Goal: Information Seeking & Learning: Learn about a topic

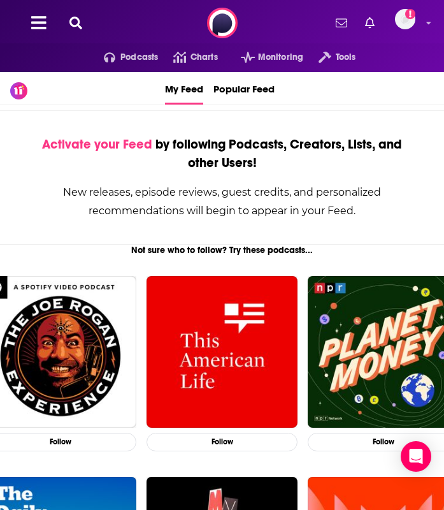
click at [35, 192] on div "New releases, episode reviews, guest credits, and personalized recommendations …" at bounding box center [222, 201] width 382 height 37
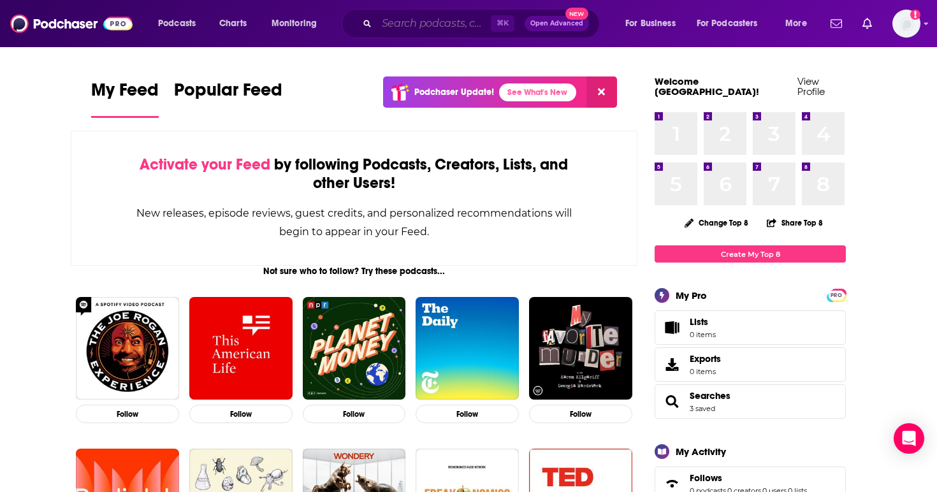
click at [431, 25] on input "Search podcasts, credits, & more..." at bounding box center [434, 23] width 114 height 20
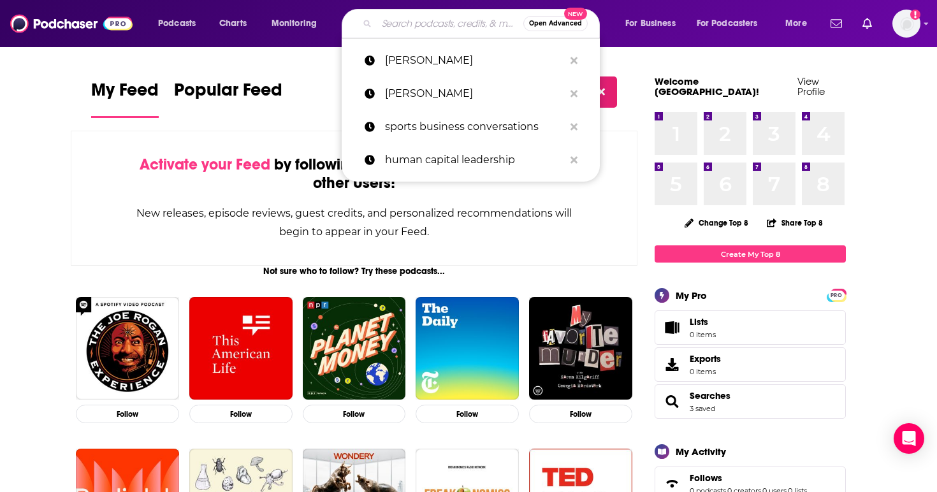
type input "t"
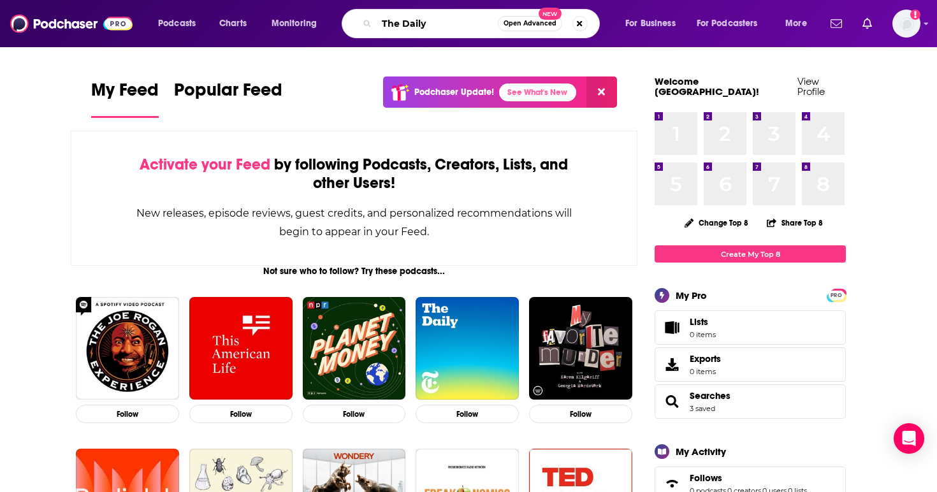
type input "The Daily"
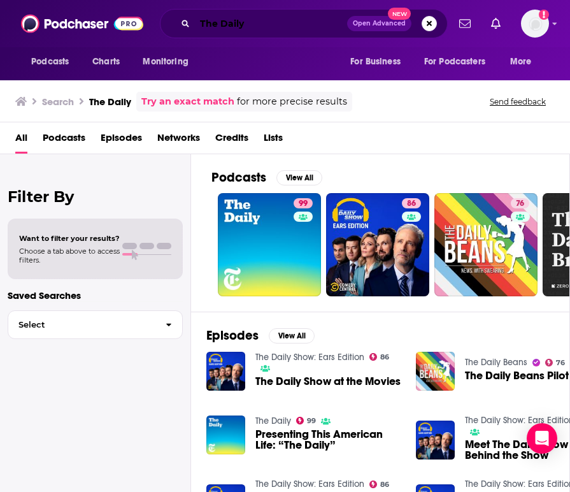
click at [259, 26] on input "The Daily" at bounding box center [271, 23] width 152 height 20
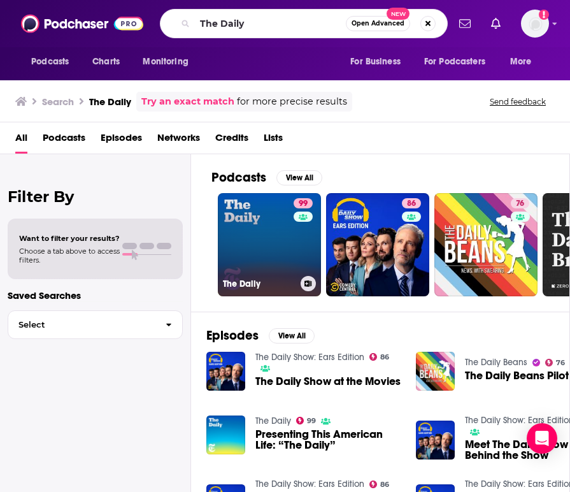
click at [268, 240] on link "99 The Daily" at bounding box center [269, 244] width 103 height 103
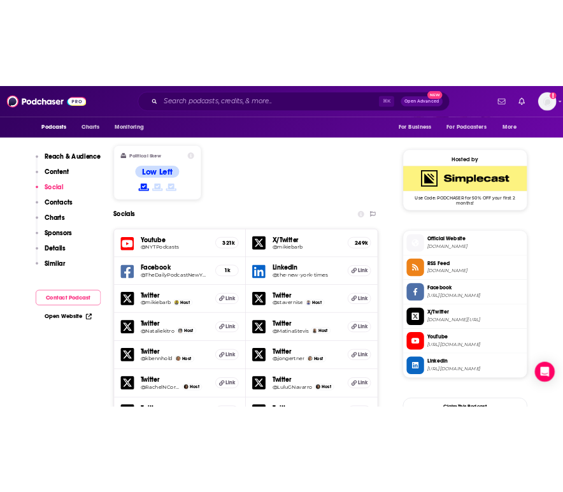
scroll to position [735, 0]
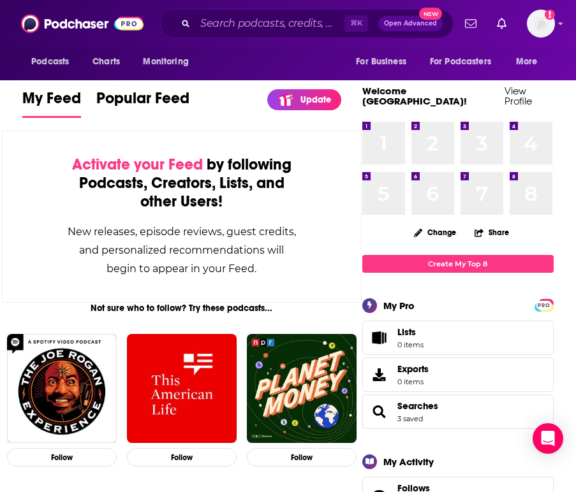
click at [153, 62] on span "Monitoring" at bounding box center [165, 62] width 45 height 18
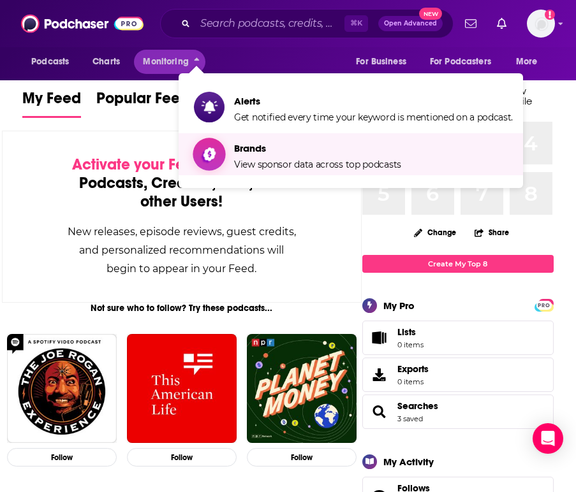
click at [263, 169] on span "View sponsor data across top podcasts" at bounding box center [317, 164] width 167 height 11
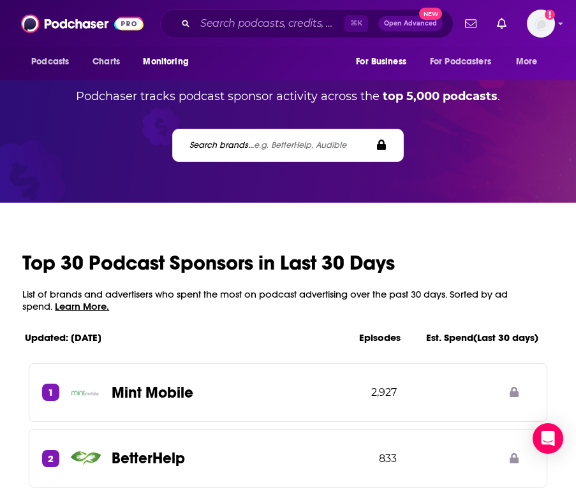
scroll to position [73, 0]
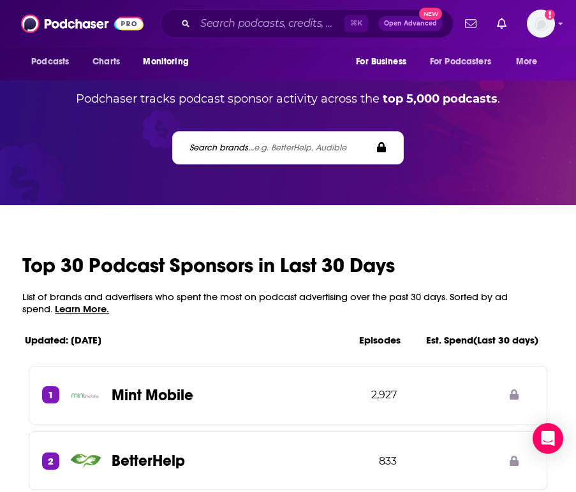
click at [68, 27] on img at bounding box center [82, 23] width 122 height 24
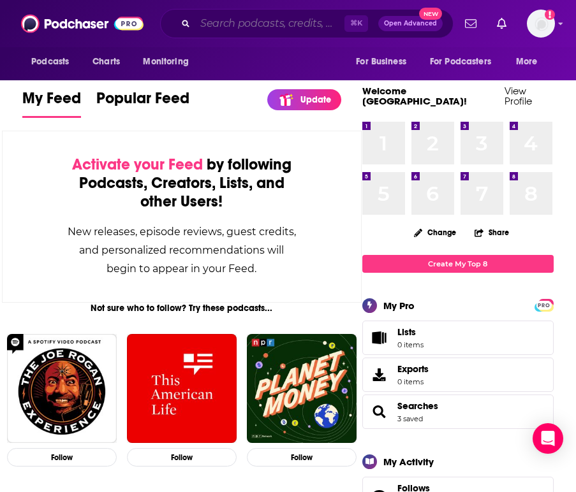
click at [231, 30] on input "Search podcasts, credits, & more..." at bounding box center [269, 23] width 149 height 20
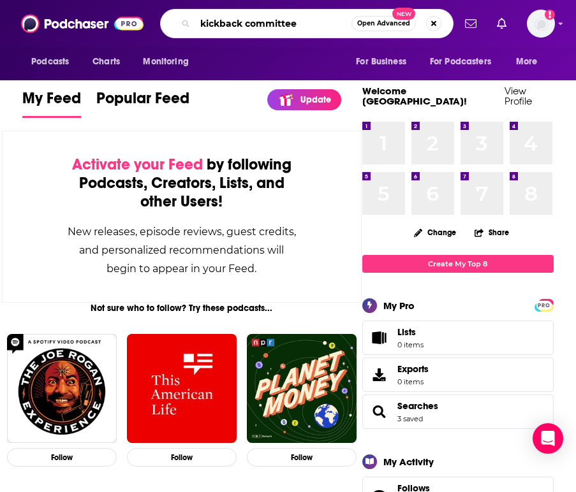
type input "kickback committee"
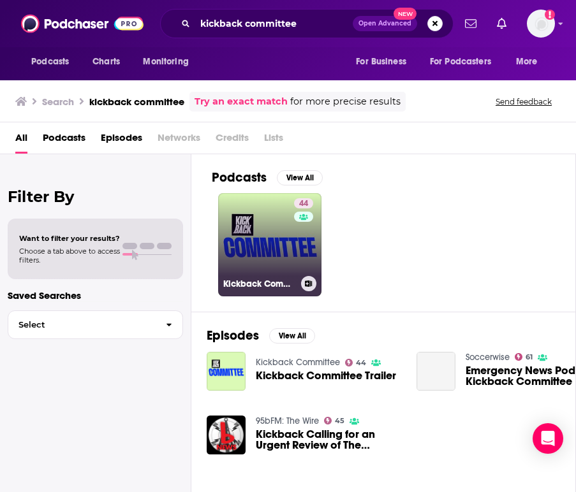
click at [263, 239] on link "44 Kickback Committee" at bounding box center [269, 244] width 103 height 103
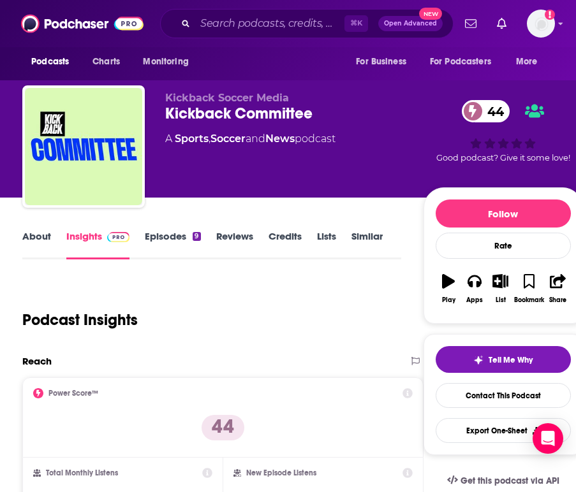
click at [163, 236] on link "Episodes 9" at bounding box center [172, 244] width 55 height 29
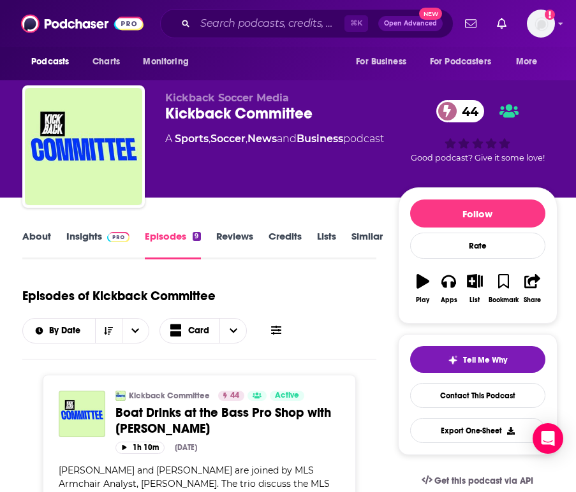
click at [91, 237] on link "Insights" at bounding box center [97, 244] width 63 height 29
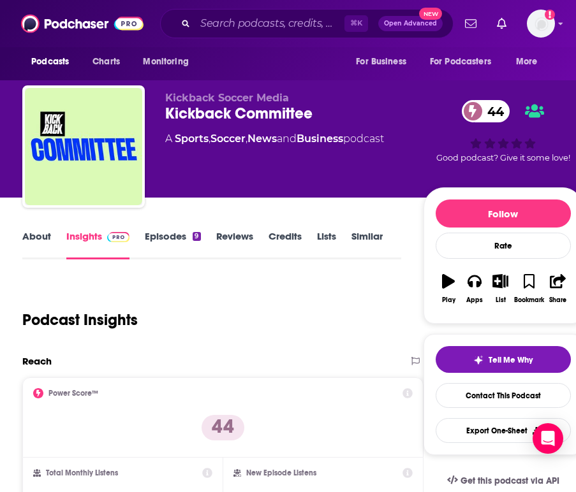
click at [242, 241] on link "Reviews" at bounding box center [234, 244] width 37 height 29
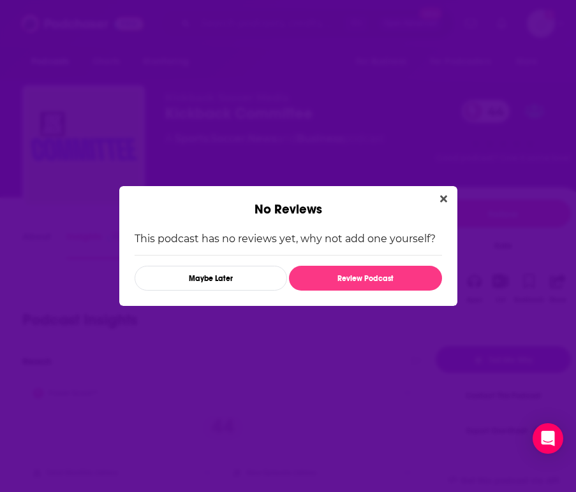
click at [238, 237] on p "This podcast has no reviews yet, why not add one yourself?" at bounding box center [287, 239] width 307 height 12
click at [443, 200] on icon "Close" at bounding box center [443, 199] width 7 height 7
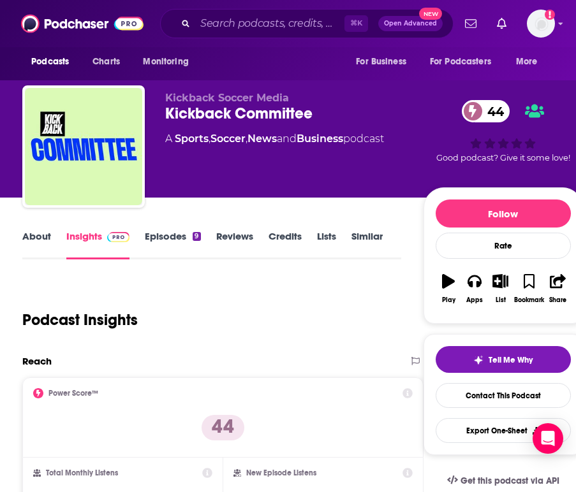
click at [344, 282] on div "Podcast Insights" at bounding box center [206, 312] width 368 height 65
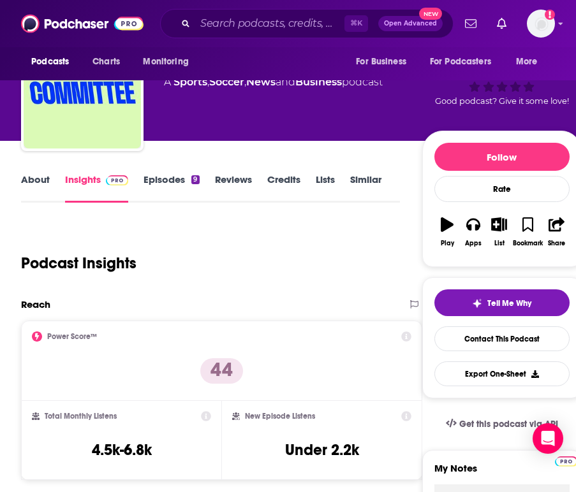
scroll to position [79, 1]
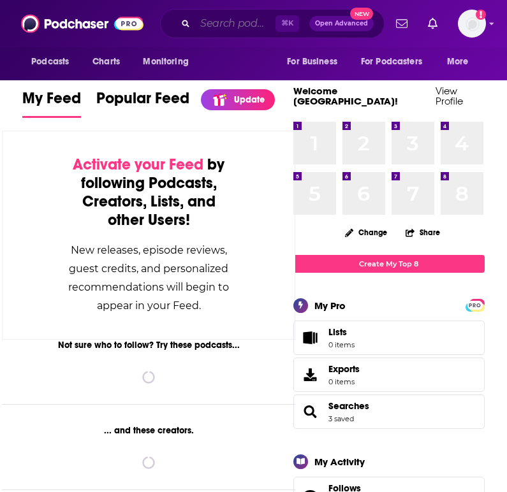
click at [226, 29] on input "Search podcasts, credits, & more..." at bounding box center [235, 23] width 80 height 20
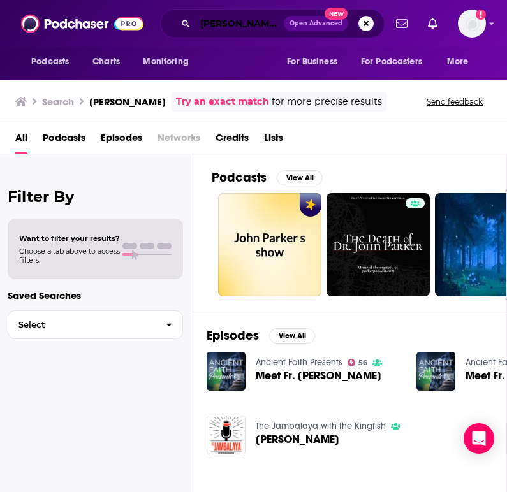
click at [261, 25] on input "[PERSON_NAME]" at bounding box center [239, 23] width 89 height 20
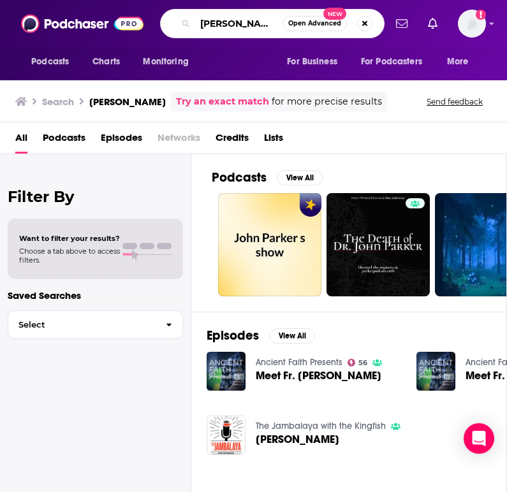
click at [199, 20] on input "[PERSON_NAME]"" at bounding box center [238, 23] width 87 height 20
type input ""[PERSON_NAME]""
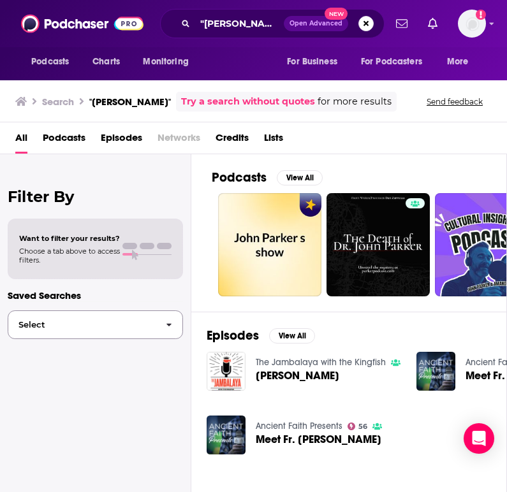
click at [113, 322] on span "Select" at bounding box center [81, 325] width 147 height 8
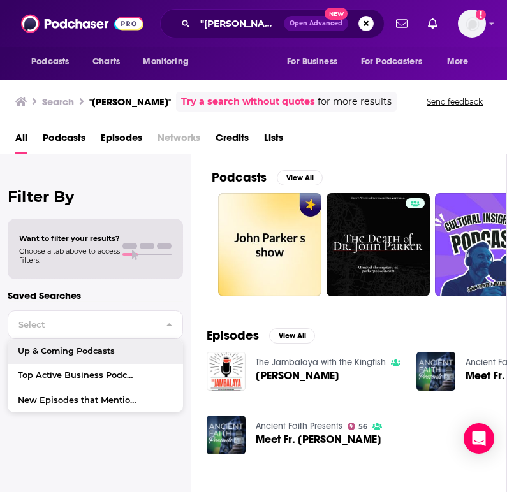
click at [113, 287] on div "Filter By Want to filter your results? Choose a tab above to access filters. Sa…" at bounding box center [95, 400] width 191 height 492
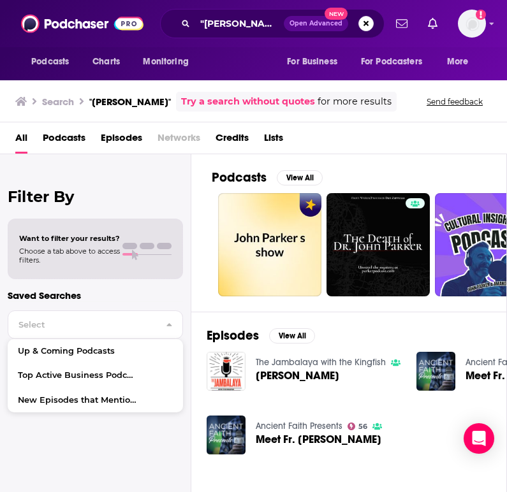
click at [214, 0] on div "Podcasts Charts Monitoring "[PERSON_NAME]" Open Advanced New For Business For P…" at bounding box center [253, 23] width 507 height 47
click at [278, 24] on input ""[PERSON_NAME]"" at bounding box center [239, 23] width 89 height 20
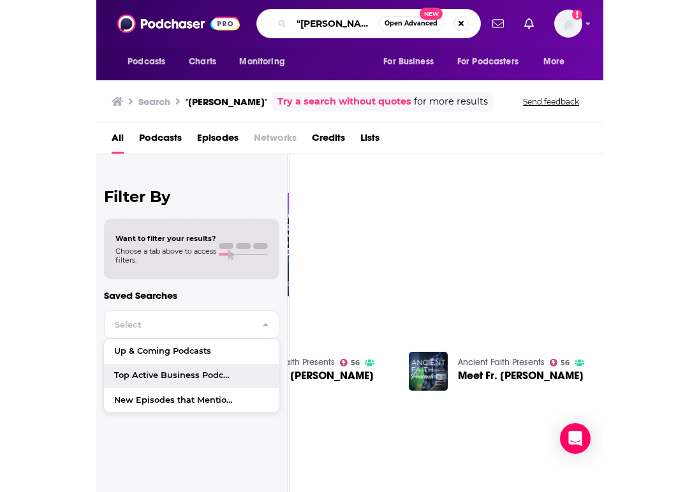
scroll to position [0, 314]
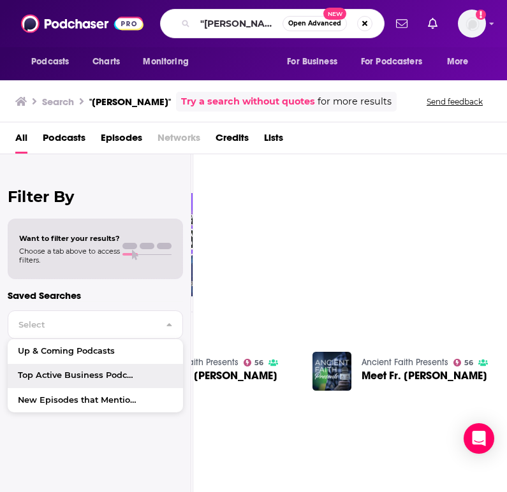
click at [403, 298] on div "Podcasts View All 7 5 46 + 14 Episodes View All The Jambalaya with the Kingfish…" at bounding box center [348, 325] width 315 height 342
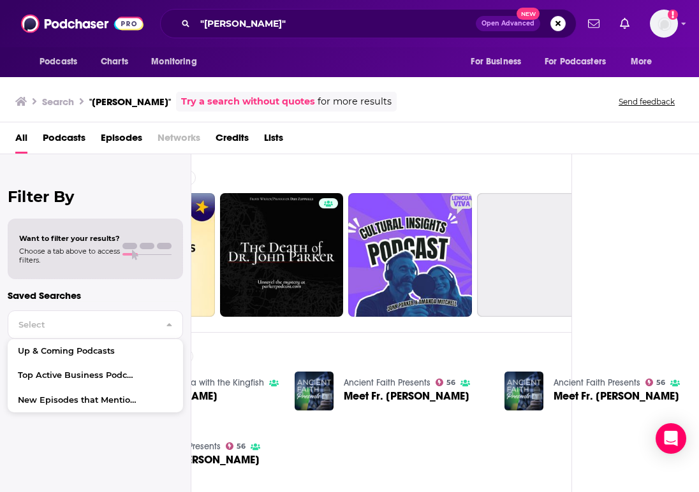
scroll to position [0, 127]
